Goal: Find contact information: Obtain details needed to contact an individual or organization

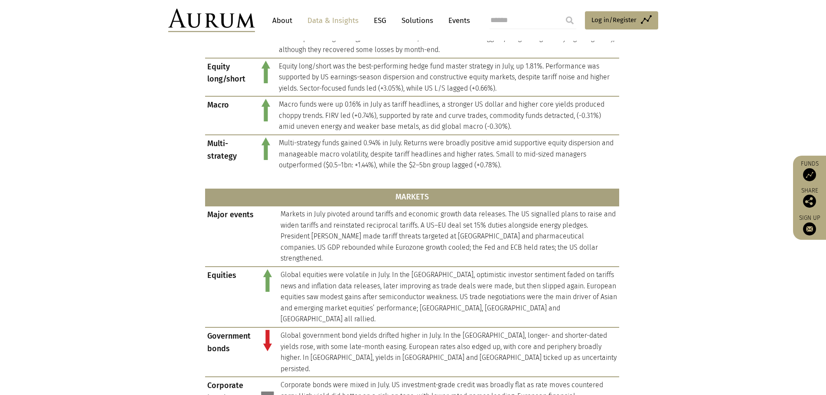
scroll to position [508, 0]
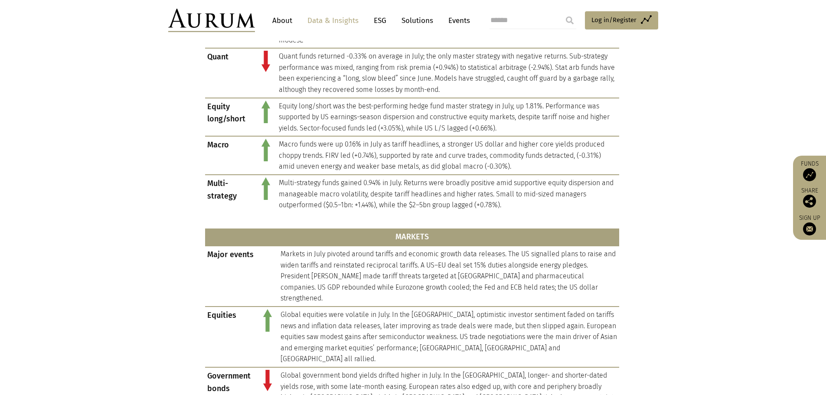
click at [284, 20] on link "About" at bounding box center [282, 21] width 29 height 16
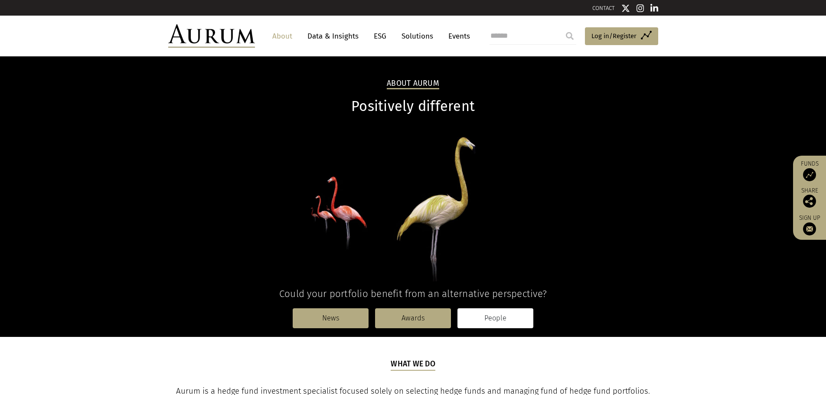
click at [505, 316] on link "People" at bounding box center [495, 318] width 76 height 20
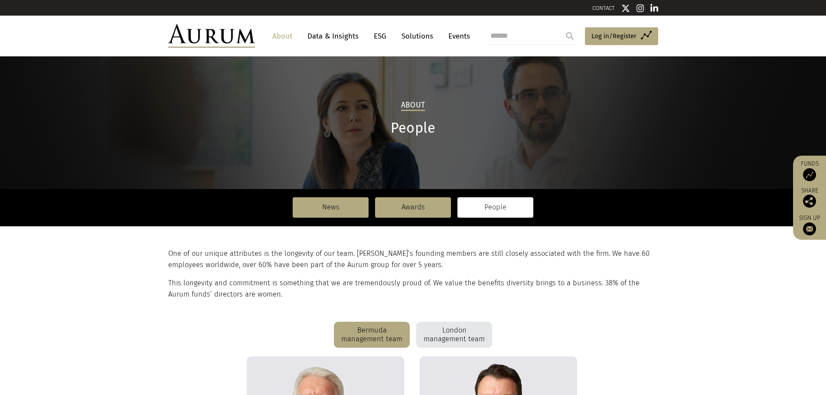
scroll to position [144, 0]
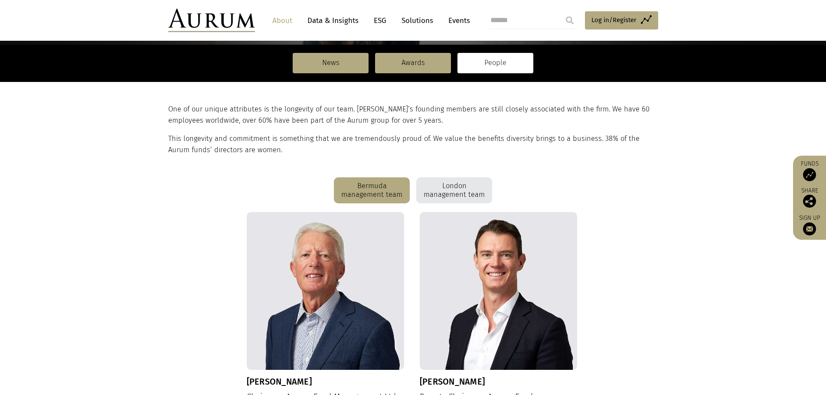
click at [471, 192] on div "London management team" at bounding box center [454, 190] width 76 height 26
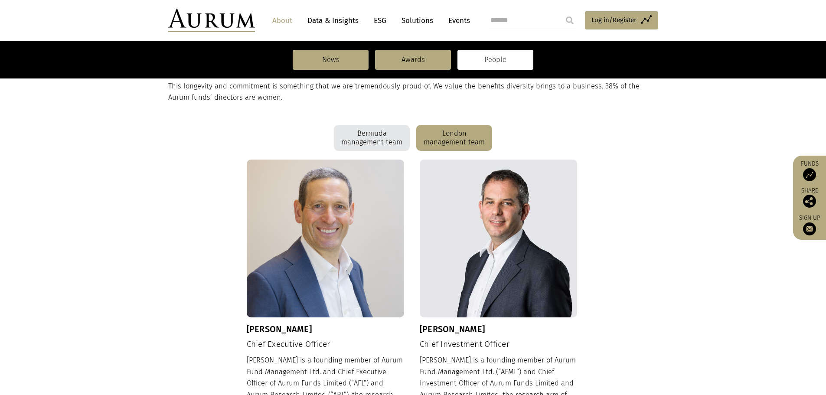
scroll to position [217, 0]
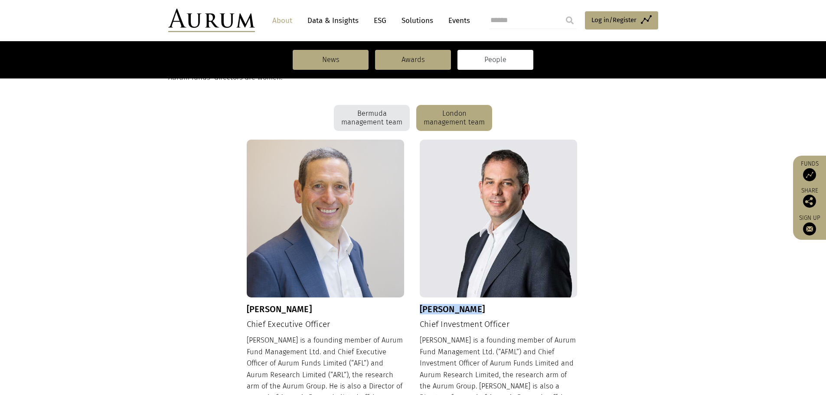
drag, startPoint x: 487, startPoint y: 306, endPoint x: 419, endPoint y: 313, distance: 68.4
click at [420, 313] on h3 "Adam Sweidan" at bounding box center [499, 309] width 158 height 10
copy h3 "Adam Sweidan"
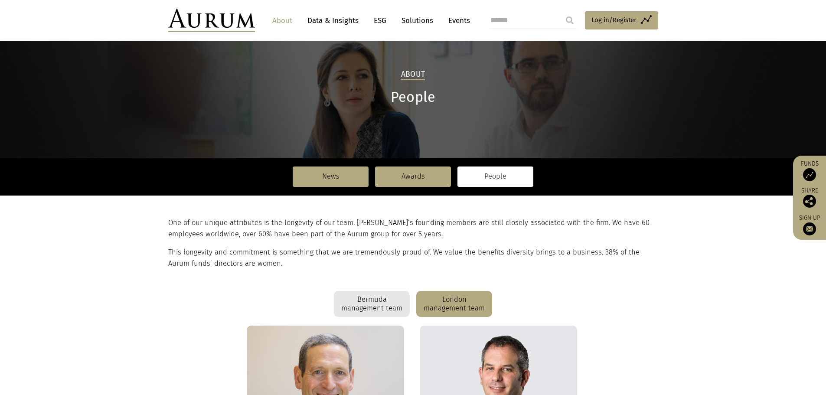
scroll to position [0, 0]
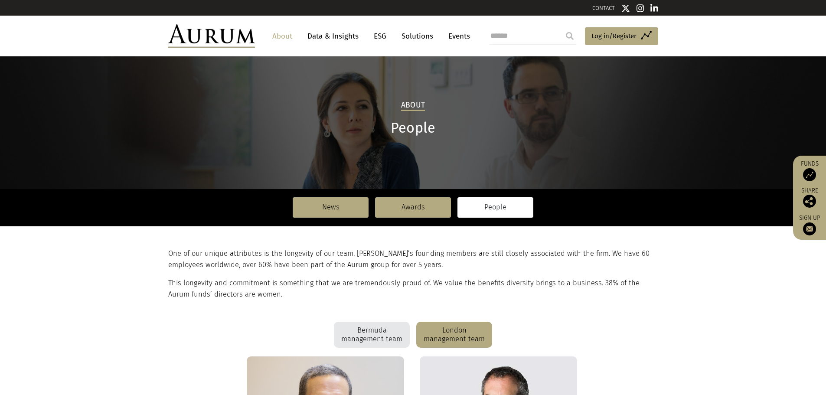
click at [326, 36] on link "Data & Insights" at bounding box center [333, 36] width 60 height 16
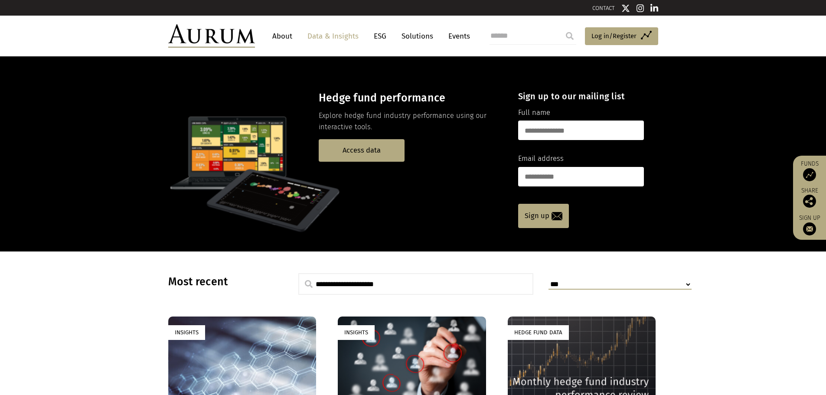
click at [281, 35] on link "About" at bounding box center [282, 36] width 29 height 16
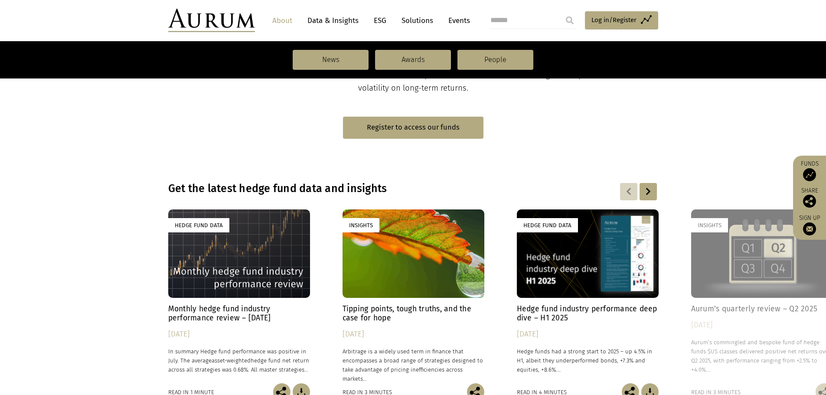
scroll to position [650, 0]
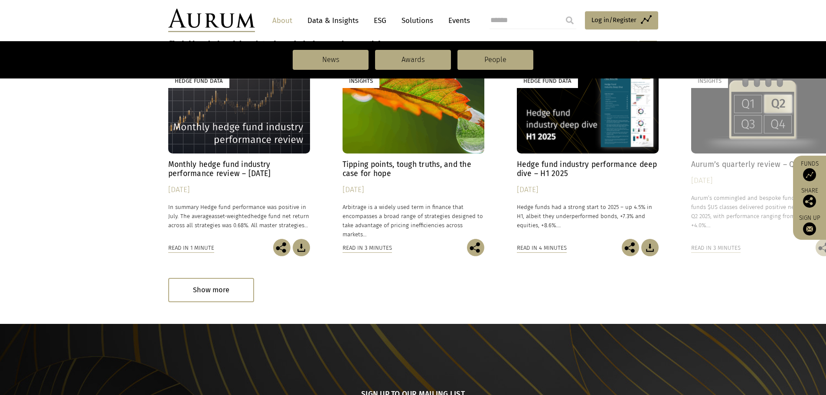
click at [195, 170] on h4 "Monthly hedge fund industry performance review – [DATE]" at bounding box center [239, 169] width 142 height 18
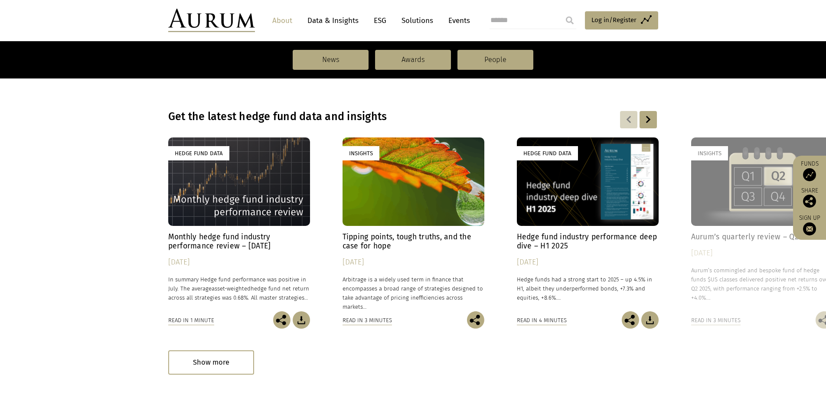
scroll to position [506, 0]
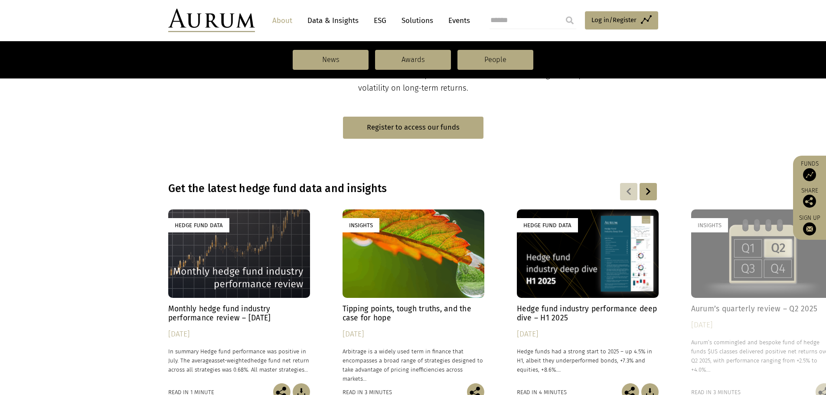
click at [647, 194] on div at bounding box center [647, 191] width 17 height 17
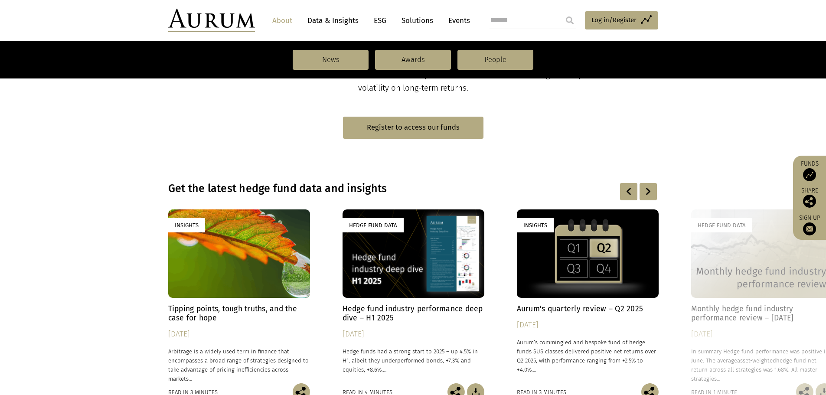
click at [647, 194] on div at bounding box center [647, 191] width 17 height 17
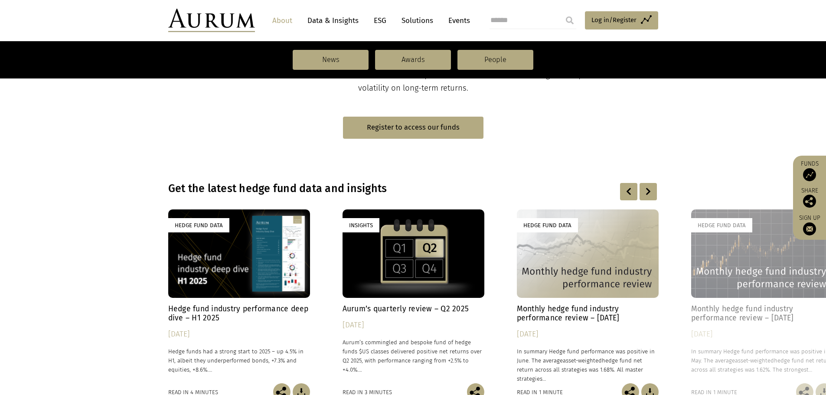
click at [647, 194] on div at bounding box center [647, 191] width 17 height 17
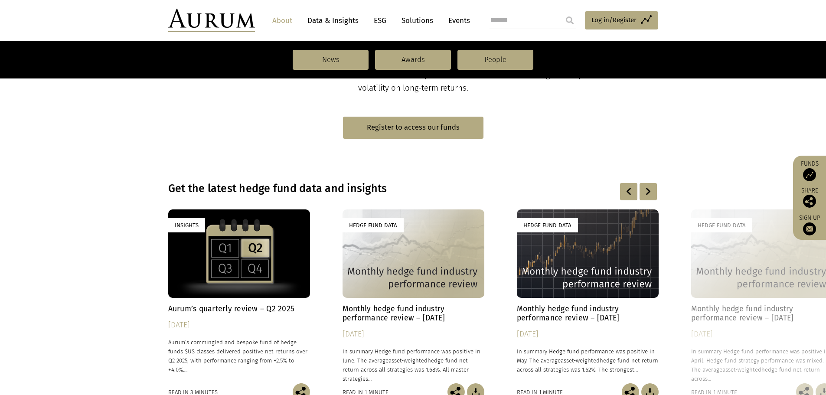
click at [647, 194] on div at bounding box center [647, 191] width 17 height 17
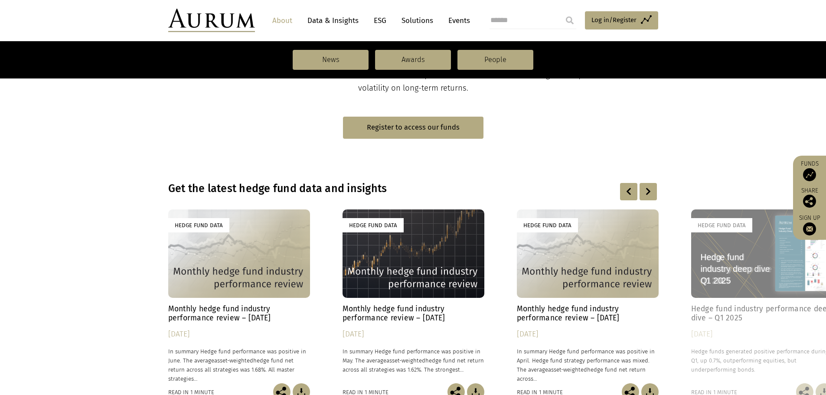
click at [647, 190] on div at bounding box center [647, 191] width 17 height 17
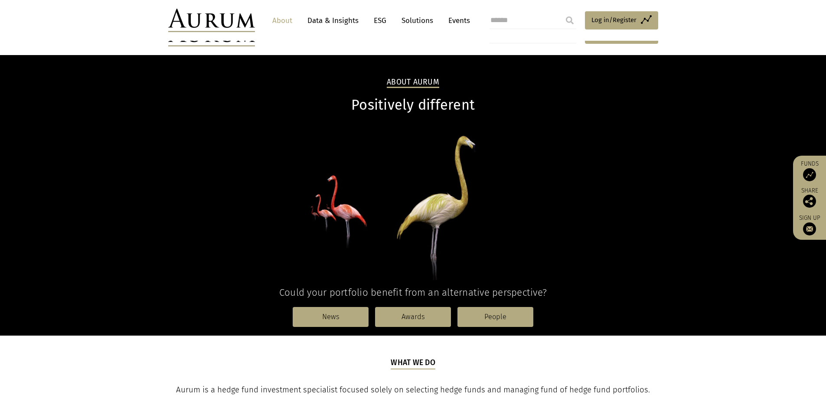
scroll to position [0, 0]
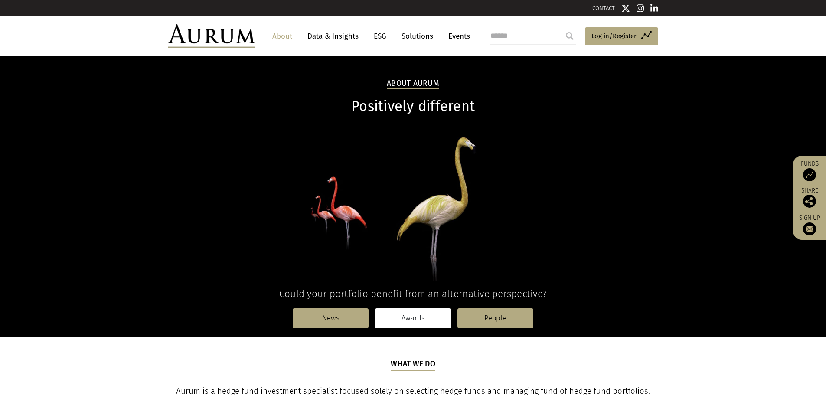
click at [420, 317] on link "Awards" at bounding box center [413, 318] width 76 height 20
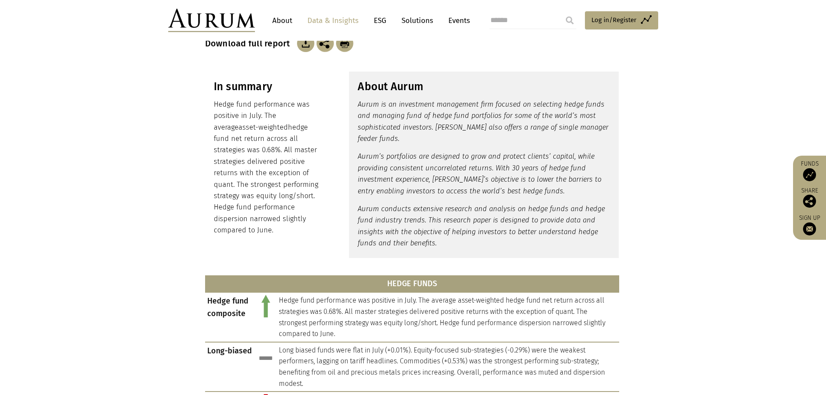
scroll to position [144, 0]
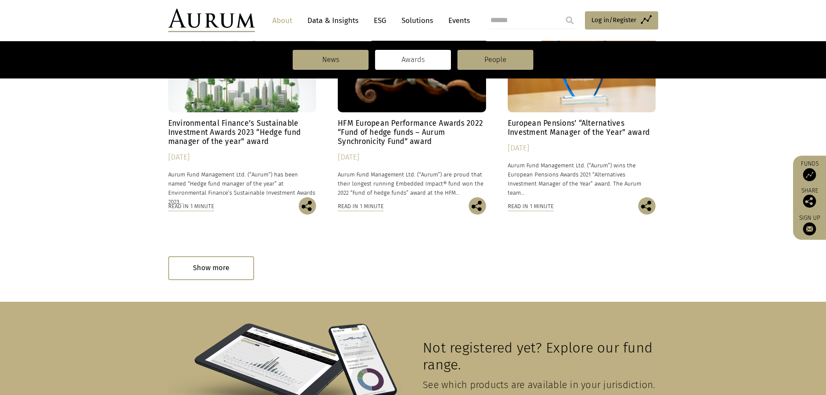
scroll to position [1341, 0]
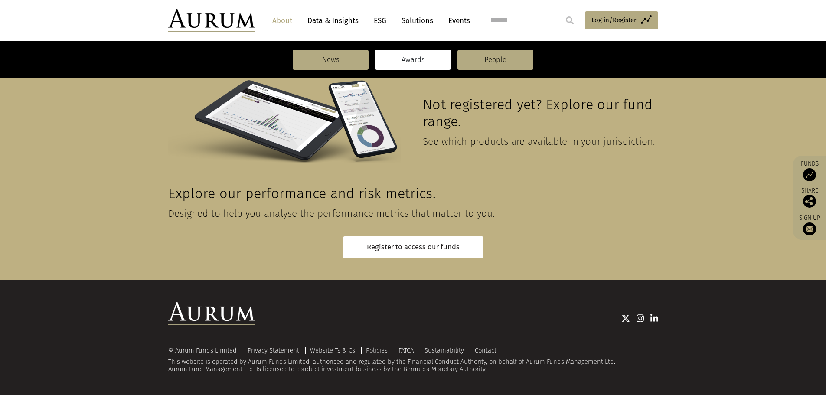
click at [485, 345] on div "© Aurum Funds Limited Privacy Statement Website Ts & Cs Policies FATCA Sustaina…" at bounding box center [413, 338] width 507 height 72
click at [485, 348] on link "Contact" at bounding box center [486, 350] width 22 height 8
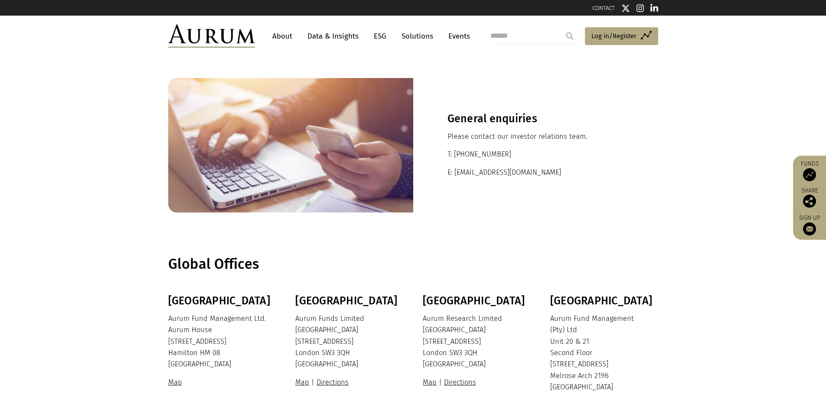
scroll to position [164, 0]
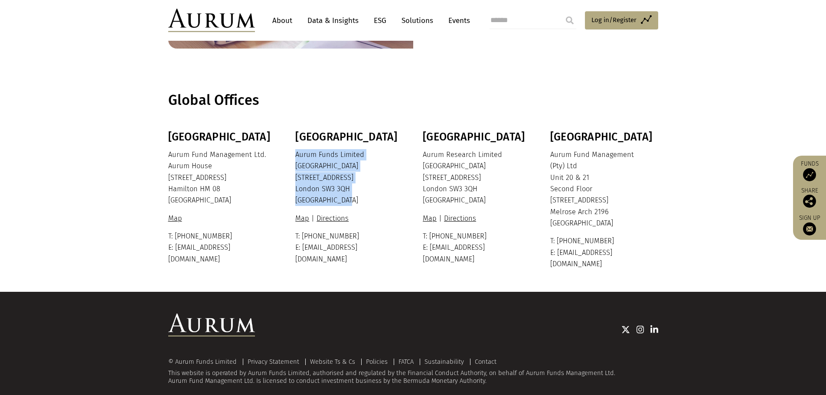
drag, startPoint x: 295, startPoint y: 152, endPoint x: 370, endPoint y: 199, distance: 88.8
click at [370, 199] on p "Aurum Funds Limited [STREET_ADDRESS]" at bounding box center [348, 177] width 106 height 57
copy p "Aurum Funds Limited [STREET_ADDRESS]"
